Goal: Register for event/course

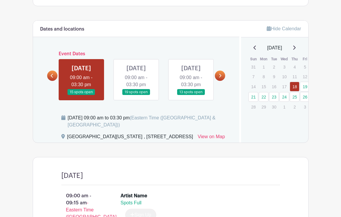
scroll to position [240, 0]
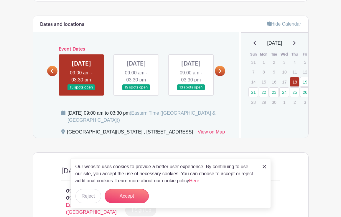
click at [222, 76] on link at bounding box center [220, 71] width 10 height 10
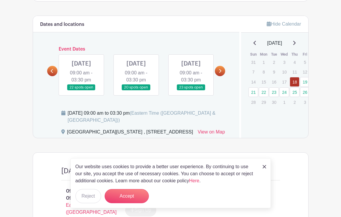
click at [222, 76] on link at bounding box center [220, 71] width 10 height 10
click at [54, 76] on link at bounding box center [52, 71] width 10 height 10
click at [136, 91] on link at bounding box center [136, 91] width 0 height 0
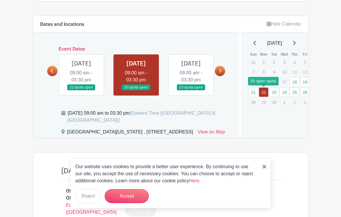
click at [262, 92] on link "22" at bounding box center [263, 92] width 10 height 10
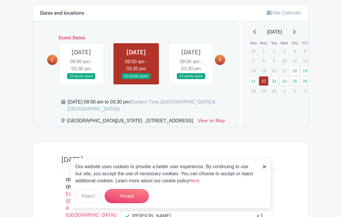
scroll to position [252, 0]
click at [262, 166] on img at bounding box center [264, 167] width 4 height 4
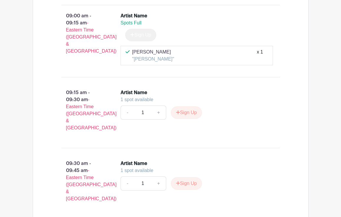
scroll to position [419, 0]
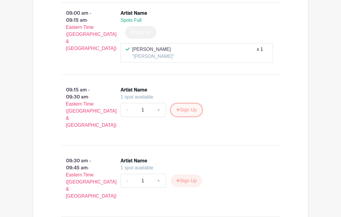
click at [184, 116] on button "Sign Up" at bounding box center [186, 110] width 31 height 12
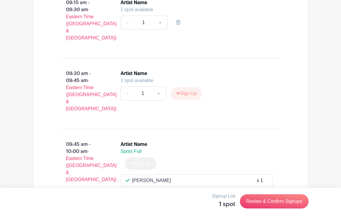
scroll to position [503, 0]
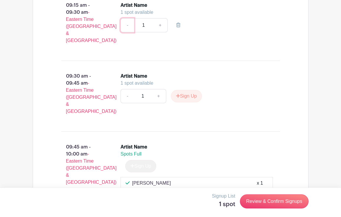
click at [128, 32] on link "-" at bounding box center [127, 25] width 14 height 14
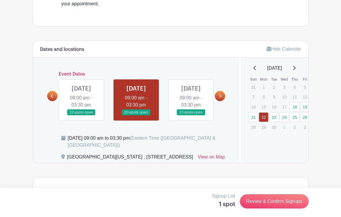
scroll to position [230, 0]
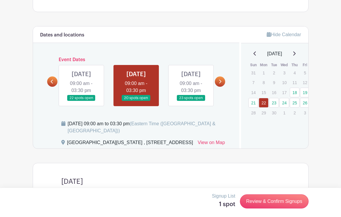
click at [220, 87] on link at bounding box center [220, 82] width 10 height 10
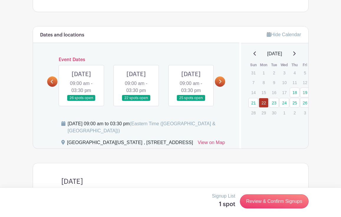
click at [81, 101] on link at bounding box center [81, 101] width 0 height 0
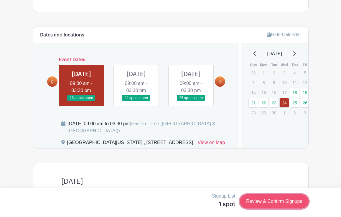
click at [261, 204] on link "Review & Confirm Signups" at bounding box center [274, 202] width 68 height 14
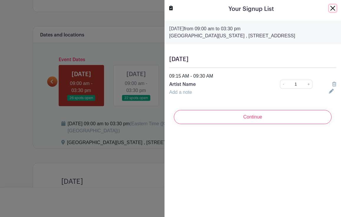
click at [332, 9] on button "Close" at bounding box center [332, 8] width 7 height 7
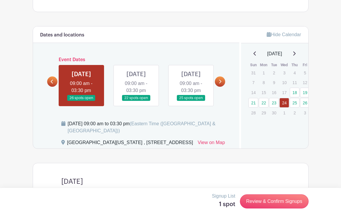
click at [81, 101] on link at bounding box center [81, 101] width 0 height 0
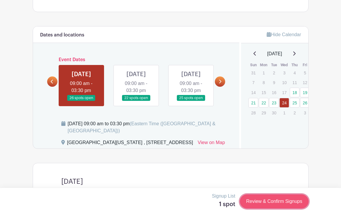
click at [279, 202] on link "Review & Confirm Signups" at bounding box center [274, 202] width 68 height 14
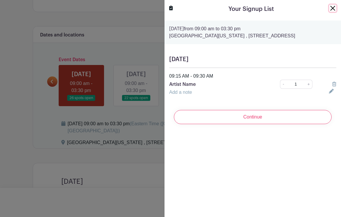
click at [335, 6] on button "Close" at bounding box center [332, 8] width 7 height 7
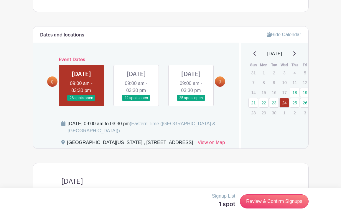
click at [81, 101] on link at bounding box center [81, 101] width 0 height 0
click at [283, 104] on link "24" at bounding box center [284, 103] width 10 height 10
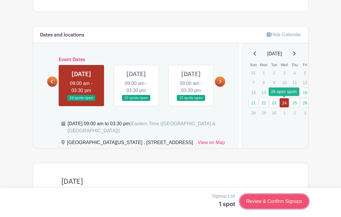
click at [284, 202] on link "Review & Confirm Signups" at bounding box center [274, 202] width 68 height 14
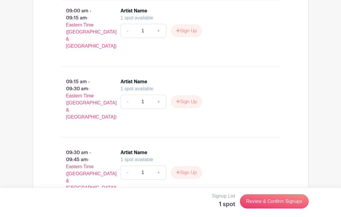
scroll to position [425, 0]
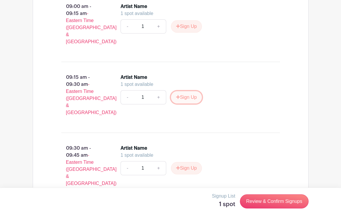
click at [192, 104] on button "Sign Up" at bounding box center [186, 97] width 31 height 12
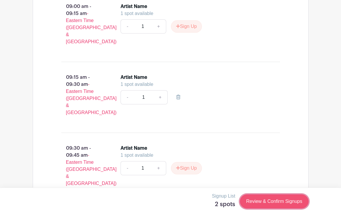
click at [270, 202] on link "Review & Confirm Signups" at bounding box center [274, 202] width 68 height 14
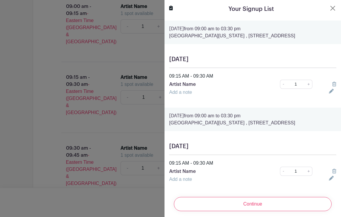
scroll to position [4, 0]
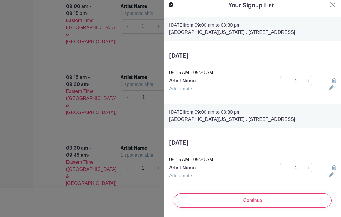
click at [333, 169] on icon at bounding box center [334, 167] width 4 height 5
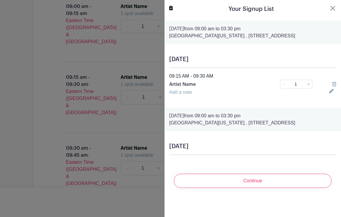
click at [183, 95] on link "Add a note" at bounding box center [180, 92] width 23 height 5
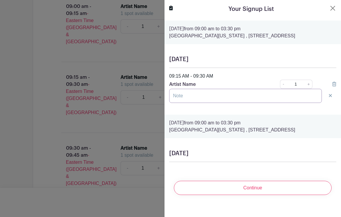
click at [211, 97] on input "text" at bounding box center [245, 96] width 152 height 14
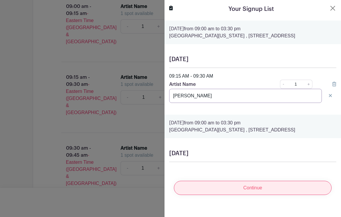
type input "[PERSON_NAME]"
click at [230, 191] on input "Continue" at bounding box center [252, 188] width 157 height 14
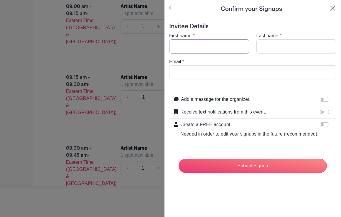
click at [197, 46] on input "First name" at bounding box center [209, 46] width 80 height 14
type input "Lauren"
type input "Pakradooni"
type input "[EMAIL_ADDRESS][DOMAIN_NAME]"
click at [169, 8] on icon at bounding box center [171, 8] width 4 height 4
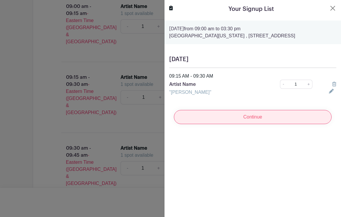
click at [271, 115] on input "Continue" at bounding box center [252, 117] width 157 height 14
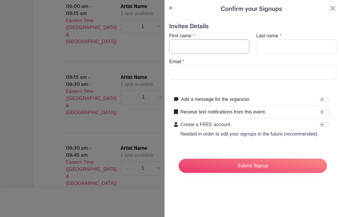
click at [227, 45] on input "First name" at bounding box center [209, 46] width 80 height 14
type input "Lauren"
type input "Pakradooni"
type input "[EMAIL_ADDRESS][DOMAIN_NAME]"
click at [328, 113] on input "Receive text notifications from this event." at bounding box center [323, 112] width 9 height 5
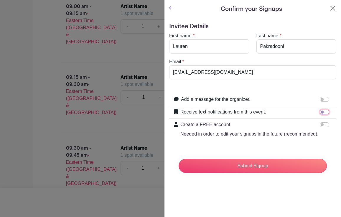
checkbox input "true"
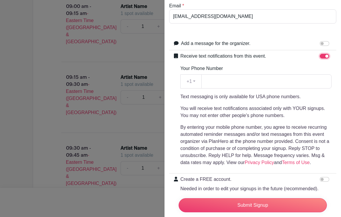
scroll to position [54, 0]
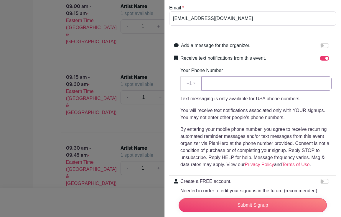
click at [234, 84] on input "Your Phone Number" at bounding box center [266, 84] width 130 height 14
type input "6103686635"
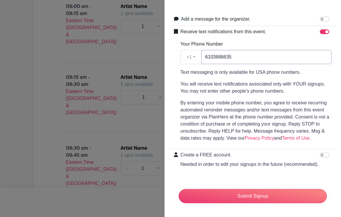
scroll to position [81, 0]
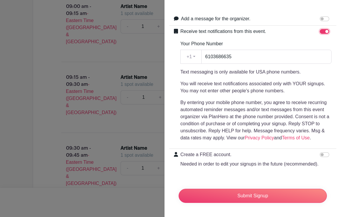
click at [322, 32] on input "Receive text notifications from this event." at bounding box center [323, 31] width 9 height 5
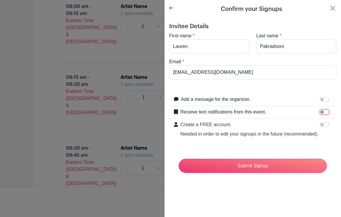
scroll to position [0, 0]
click at [324, 111] on input "Receive text notifications from this event." at bounding box center [323, 112] width 9 height 5
checkbox input "true"
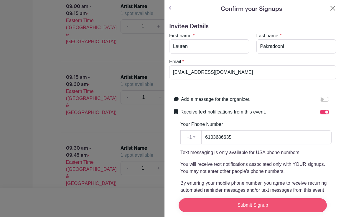
click at [275, 204] on input "Submit Signup" at bounding box center [252, 205] width 148 height 14
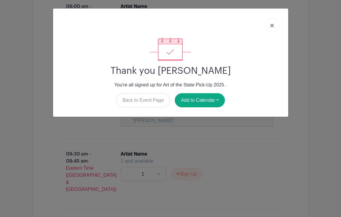
click at [270, 26] on img at bounding box center [272, 26] width 4 height 4
